Goal: Find specific page/section: Find specific page/section

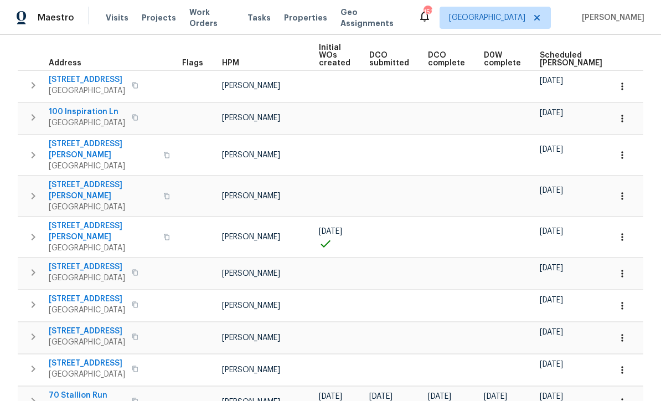
scroll to position [158, 0]
click at [90, 391] on span "70 Stallion Run" at bounding box center [87, 396] width 76 height 11
click at [625, 397] on icon "button" at bounding box center [622, 402] width 11 height 11
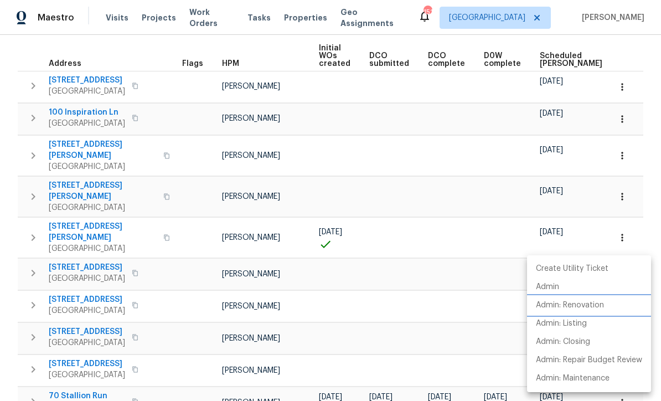
click at [597, 305] on p "Admin: Renovation" at bounding box center [570, 306] width 68 height 12
